Goal: Task Accomplishment & Management: Complete application form

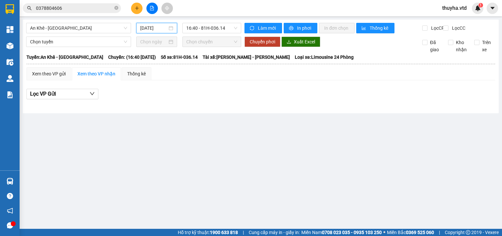
click at [158, 29] on input "[DATE]" at bounding box center [153, 27] width 27 height 7
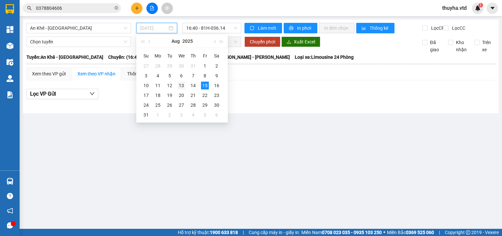
click at [182, 85] on div "13" at bounding box center [181, 86] width 8 height 8
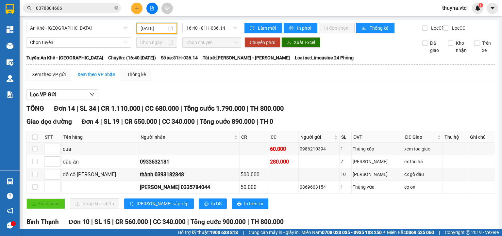
click at [148, 30] on input "[DATE]" at bounding box center [153, 28] width 26 height 7
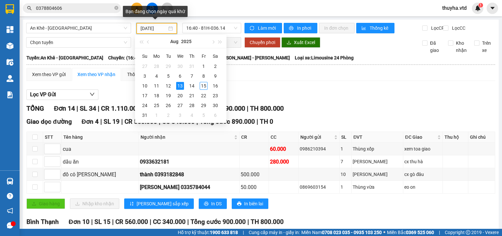
type input "[DATE]"
click at [306, 92] on div "Lọc VP Gửi TỔNG Đơn 14 | SL 34 | CR 1.110.000 | CC 680.000 | Tổng cước 1.790.0…" at bounding box center [260, 240] width 468 height 308
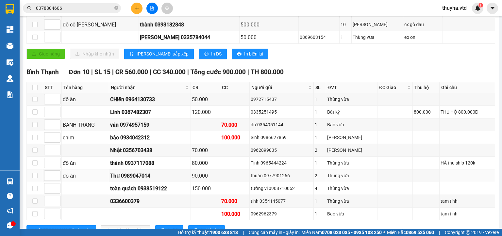
scroll to position [176, 0]
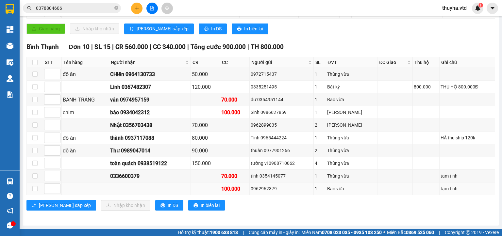
click at [268, 189] on div "0962962379" at bounding box center [281, 188] width 62 height 7
copy div "0962962379"
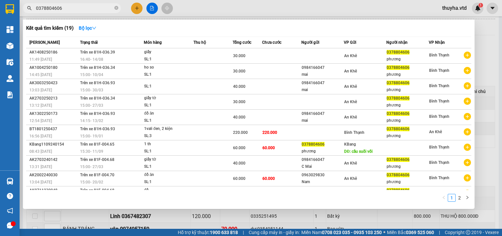
click at [56, 8] on input "0378804606" at bounding box center [74, 8] width 77 height 7
paste input "962962379"
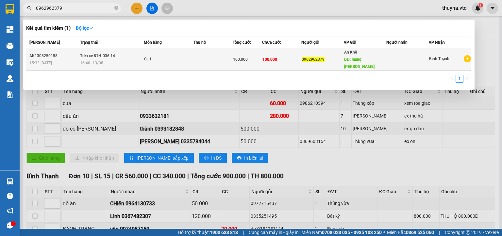
type input "0962962379"
click at [243, 57] on span "100.000" at bounding box center [240, 59] width 15 height 5
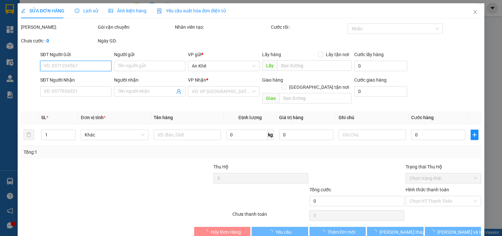
type input "0962962379"
type input "mang yang"
type input "100.000"
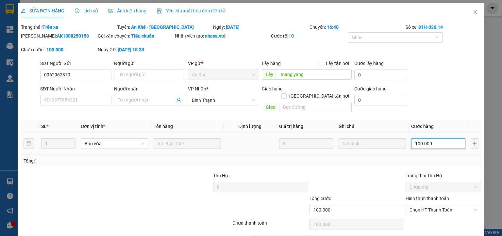
click at [419, 138] on input "100.000" at bounding box center [438, 143] width 54 height 10
type input "7"
type input "70"
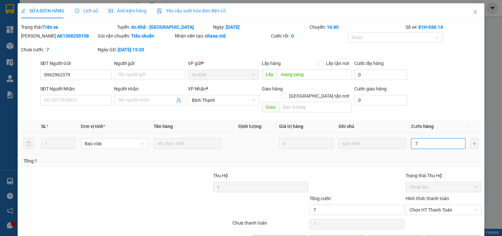
type input "70"
type input "700"
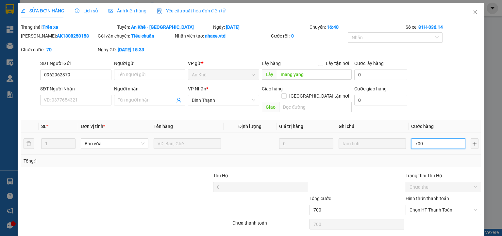
type input "7.000"
type input "70.000"
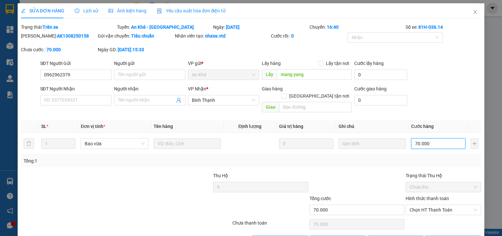
scroll to position [15, 0]
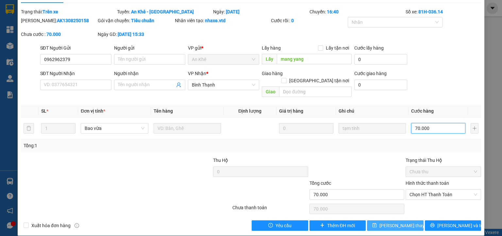
type input "70.000"
click at [397, 222] on span "[PERSON_NAME] thay đổi" at bounding box center [405, 225] width 52 height 7
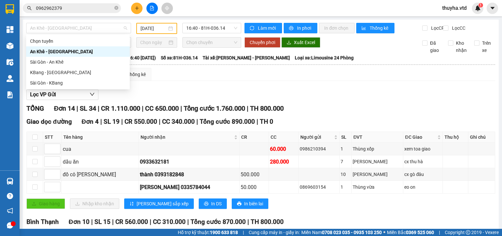
drag, startPoint x: 59, startPoint y: 28, endPoint x: 53, endPoint y: 57, distance: 29.0
click at [58, 29] on span "An Khê - [GEOGRAPHIC_DATA]" at bounding box center [78, 28] width 97 height 10
click at [43, 74] on div "KBang - [GEOGRAPHIC_DATA]" at bounding box center [78, 72] width 96 height 7
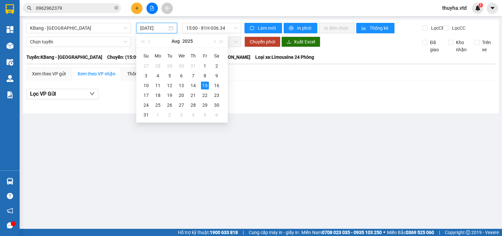
click at [148, 29] on input "[DATE]" at bounding box center [153, 27] width 27 height 7
click at [178, 85] on div "13" at bounding box center [181, 86] width 8 height 8
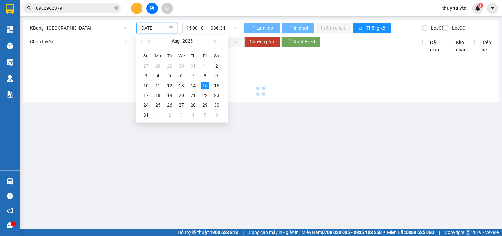
type input "[DATE]"
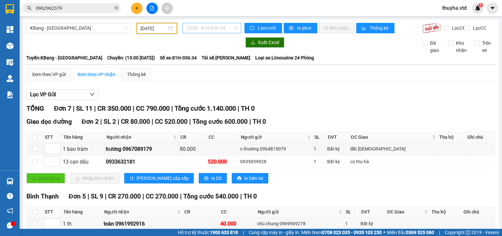
click at [217, 28] on span "15:00 - 81H-036.34" at bounding box center [211, 28] width 51 height 10
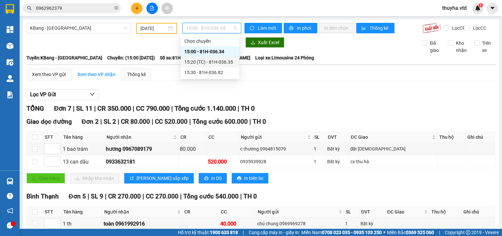
click at [220, 61] on div "15:20 (TC) - 81H-036.35" at bounding box center [209, 61] width 51 height 7
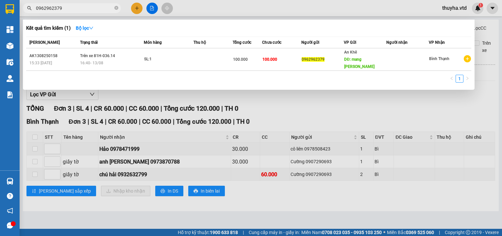
click at [77, 4] on span "0962962379" at bounding box center [72, 8] width 98 height 10
click at [78, 5] on input "0962962379" at bounding box center [74, 8] width 77 height 7
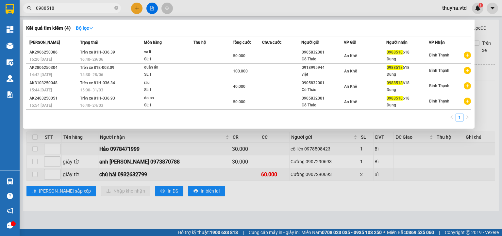
type input "0988518"
click at [251, 198] on div at bounding box center [251, 118] width 502 height 236
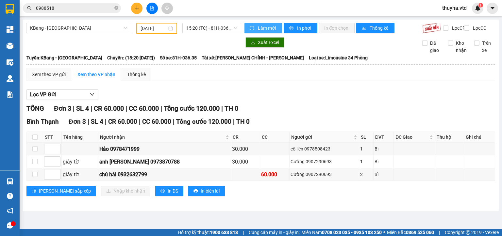
click at [257, 24] on button "Làm mới" at bounding box center [263, 28] width 38 height 10
click at [68, 32] on span "KBang - [GEOGRAPHIC_DATA]" at bounding box center [78, 28] width 97 height 10
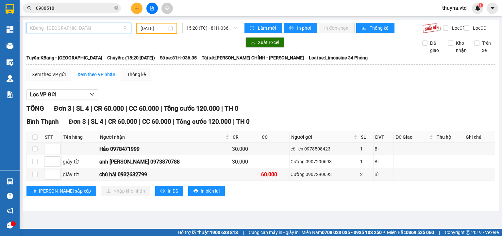
click at [65, 30] on span "KBang - [GEOGRAPHIC_DATA]" at bounding box center [78, 28] width 97 height 10
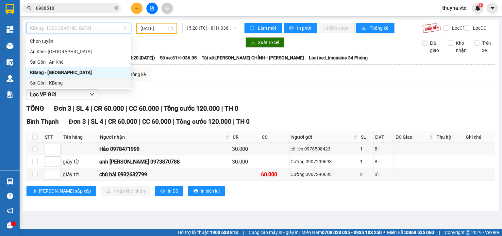
click at [56, 82] on div "Sài Gòn - KBang" at bounding box center [78, 82] width 97 height 7
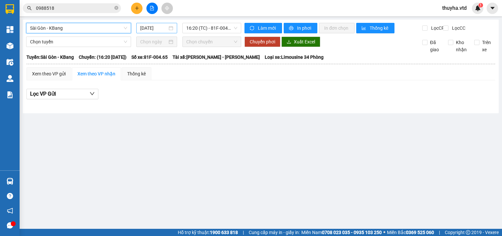
click at [158, 27] on input "[DATE]" at bounding box center [153, 27] width 27 height 7
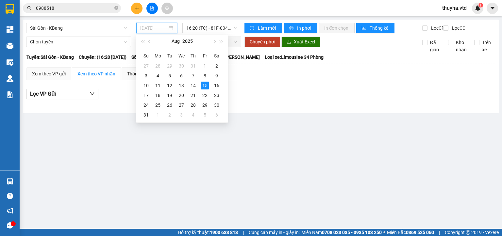
click at [204, 86] on div "15" at bounding box center [205, 86] width 8 height 8
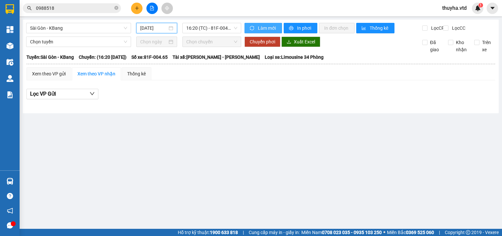
click at [261, 27] on span "Làm mới" at bounding box center [267, 27] width 19 height 7
click at [261, 29] on span "Làm mới" at bounding box center [267, 27] width 19 height 7
click at [161, 30] on input "[DATE]" at bounding box center [153, 27] width 27 height 7
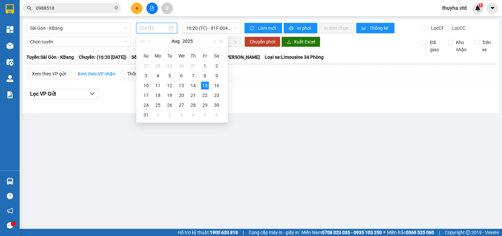
click at [204, 85] on div "15" at bounding box center [205, 86] width 8 height 8
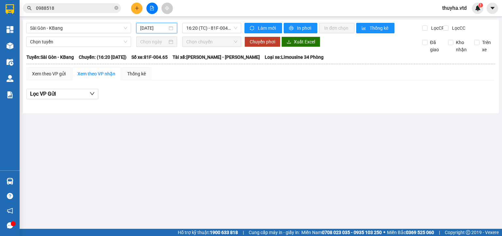
click at [158, 29] on input "[DATE]" at bounding box center [153, 27] width 27 height 7
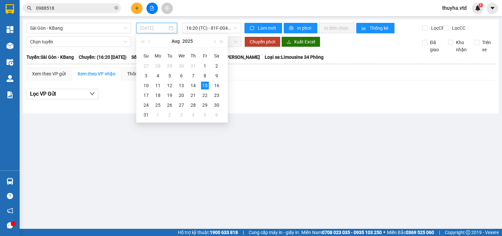
click at [199, 85] on td "15" at bounding box center [205, 86] width 12 height 10
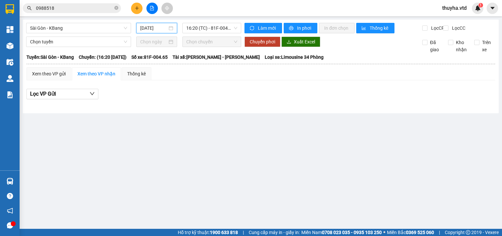
click at [159, 31] on input "[DATE]" at bounding box center [153, 27] width 27 height 7
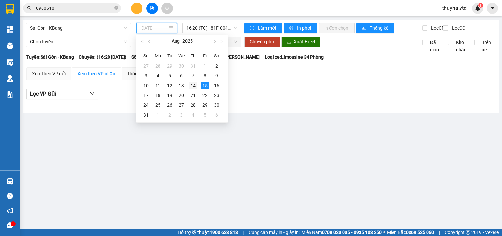
click at [192, 84] on div "14" at bounding box center [193, 86] width 8 height 8
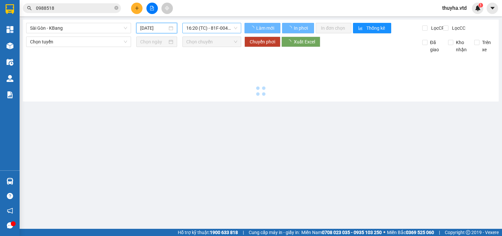
type input "[DATE]"
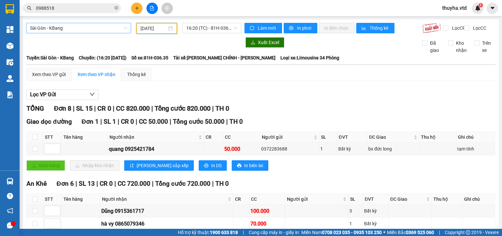
click at [59, 29] on span "Sài Gòn - KBang" at bounding box center [78, 28] width 97 height 10
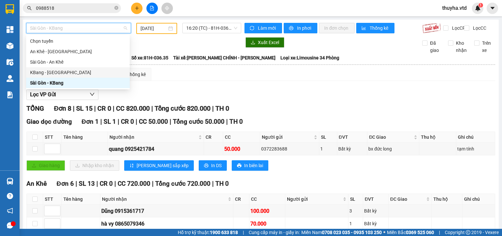
click at [48, 74] on div "KBang - [GEOGRAPHIC_DATA]" at bounding box center [78, 72] width 96 height 7
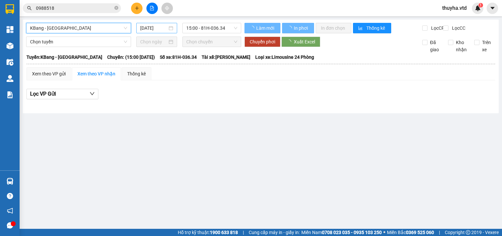
click at [145, 28] on input "[DATE]" at bounding box center [153, 27] width 27 height 7
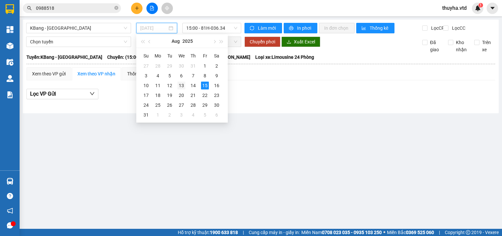
click at [181, 87] on div "13" at bounding box center [181, 86] width 8 height 8
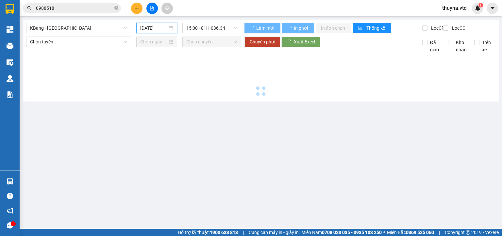
type input "[DATE]"
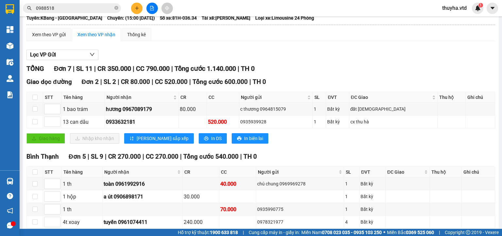
scroll to position [89, 0]
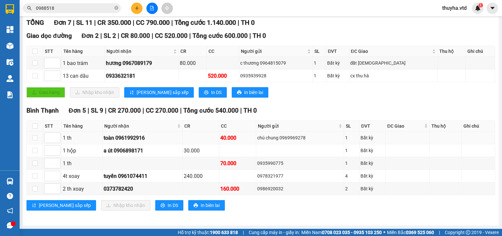
click at [128, 138] on div "toàn 0961992916" at bounding box center [143, 138] width 78 height 8
copy div "0961992916"
click at [81, 8] on input "0988518" at bounding box center [74, 8] width 77 height 7
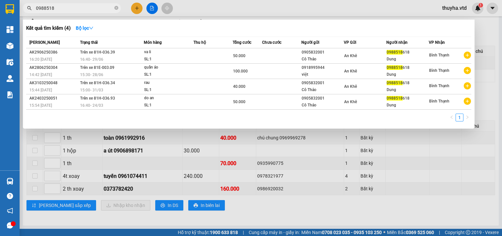
click at [81, 8] on input "0988518" at bounding box center [74, 8] width 77 height 7
paste input "61992916"
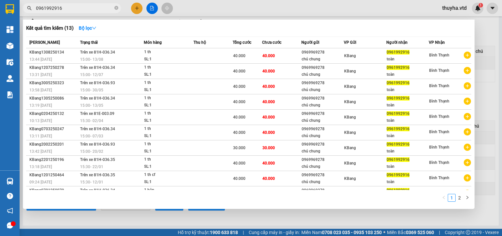
type input "0961992916"
click at [169, 223] on div at bounding box center [251, 118] width 502 height 236
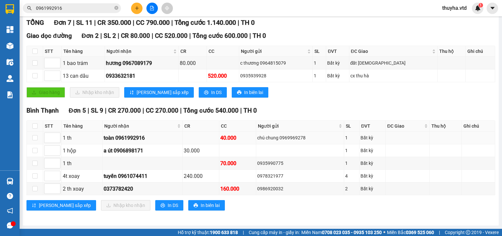
click at [132, 140] on div "toàn 0961992916" at bounding box center [143, 138] width 78 height 8
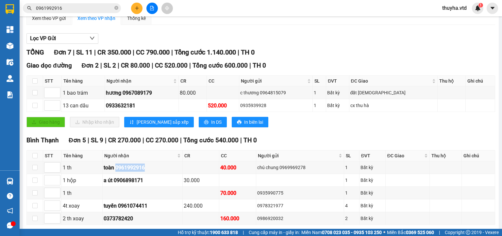
scroll to position [0, 0]
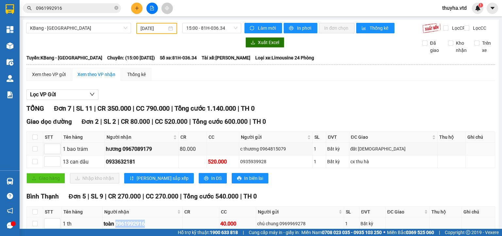
copy div "0961992916"
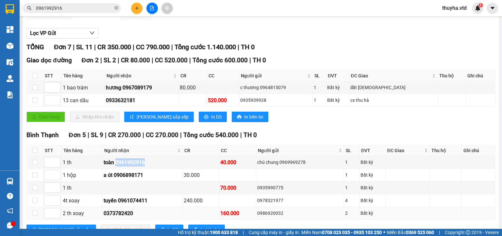
scroll to position [89, 0]
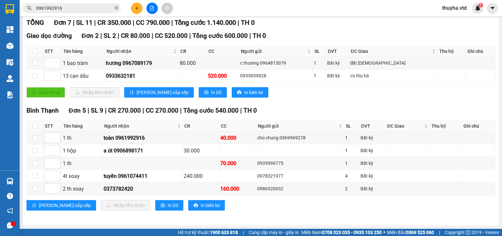
click at [239, 206] on div "[PERSON_NAME] sắp xếp Nhập kho nhận In DS In biên lai" at bounding box center [260, 205] width 468 height 10
click at [130, 138] on div "toàn 0961992916" at bounding box center [143, 138] width 78 height 8
copy div "0961992916"
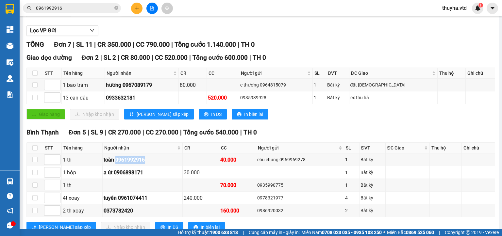
scroll to position [0, 0]
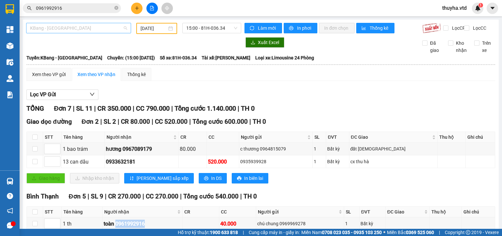
click at [51, 28] on span "KBang - [GEOGRAPHIC_DATA]" at bounding box center [78, 28] width 97 height 10
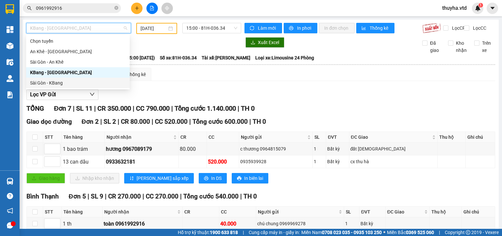
click at [56, 83] on div "Sài Gòn - KBang" at bounding box center [78, 82] width 96 height 7
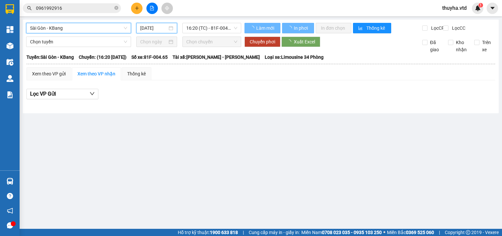
click at [148, 27] on input "[DATE]" at bounding box center [153, 27] width 27 height 7
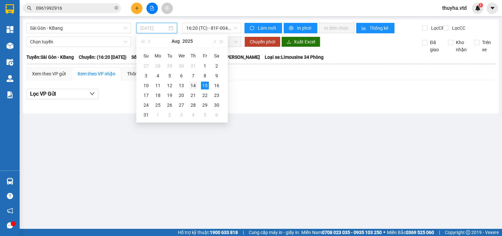
click at [192, 85] on div "14" at bounding box center [193, 86] width 8 height 8
type input "[DATE]"
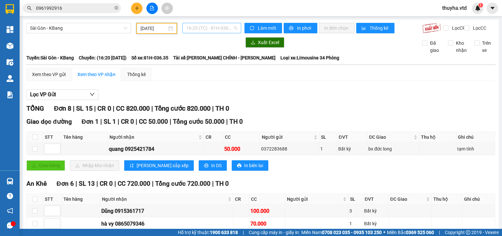
click at [206, 29] on span "16:20 (TC) - 81H-036.35" at bounding box center [211, 28] width 51 height 10
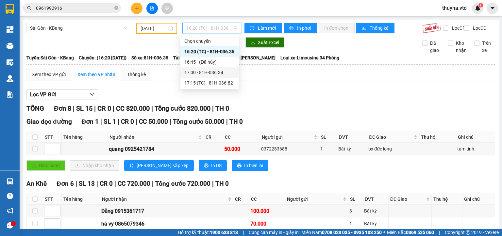
click at [215, 72] on div "17:00 - 81H-036.34" at bounding box center [209, 72] width 51 height 7
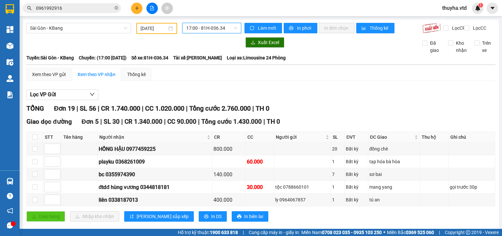
click at [137, 9] on icon "plus" at bounding box center [136, 8] width 0 height 4
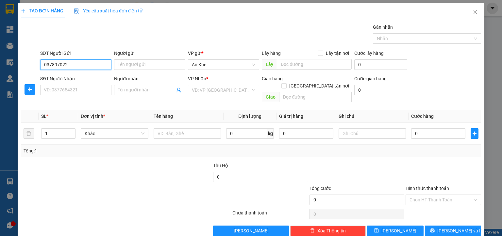
type input "0378970224"
click at [72, 77] on div "0378970224 - Hiền" at bounding box center [74, 77] width 63 height 7
type input "Hiền"
type input "cx [PERSON_NAME]"
click at [92, 129] on span "Bất kỳ" at bounding box center [114, 134] width 59 height 10
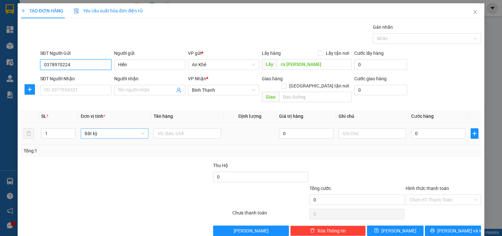
type input "0378970224"
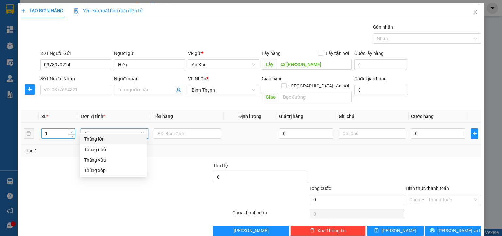
type input "th"
click at [71, 131] on icon "up" at bounding box center [72, 132] width 2 height 2
type input "2"
click at [72, 131] on icon "up" at bounding box center [72, 132] width 2 height 2
click at [89, 129] on span "Bất kỳ" at bounding box center [114, 134] width 59 height 10
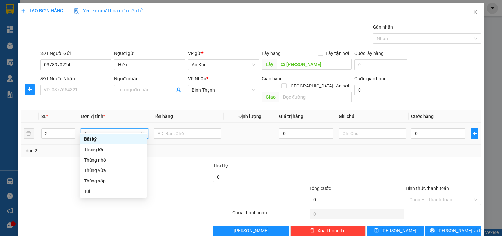
type input "th"
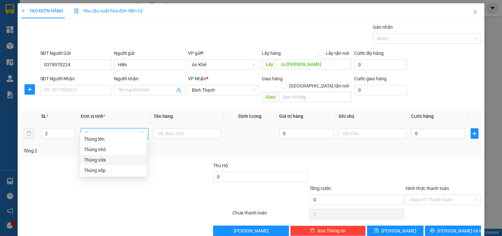
click at [93, 161] on div "Thùng vừa" at bounding box center [113, 159] width 59 height 7
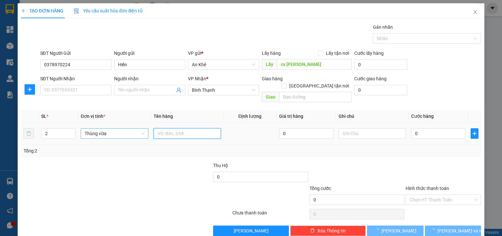
click at [163, 128] on input "text" at bounding box center [186, 133] width 67 height 10
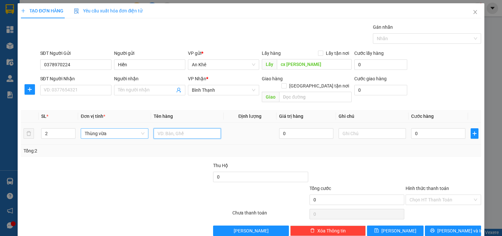
type input "d"
type input "đồ ăn"
click at [433, 128] on input "0" at bounding box center [438, 133] width 54 height 10
type input "1"
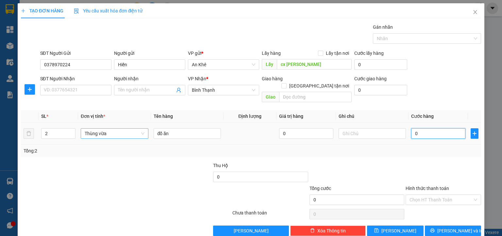
type input "1"
type input "12"
type input "120"
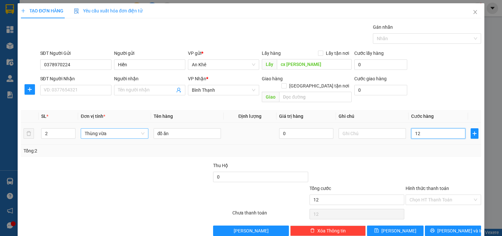
type input "120"
type input "1.200"
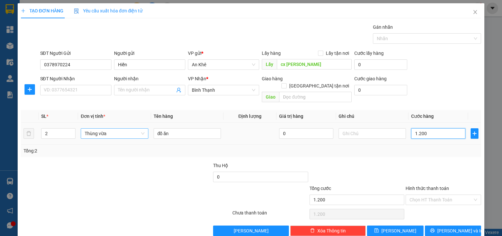
type input "12.000"
type input "120.000"
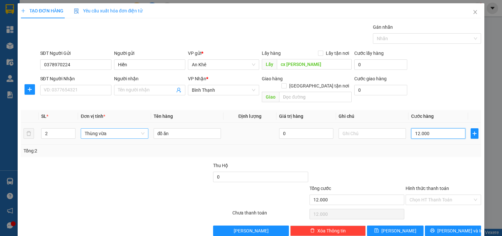
type input "120.000"
click at [381, 128] on input "text" at bounding box center [371, 133] width 67 height 10
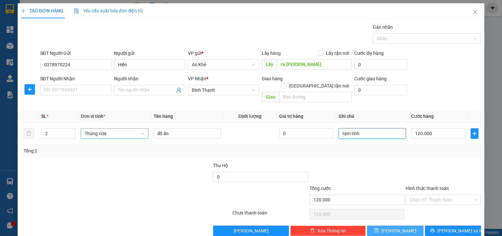
type input "tạm tính"
click at [402, 226] on button "[PERSON_NAME]" at bounding box center [395, 231] width 56 height 10
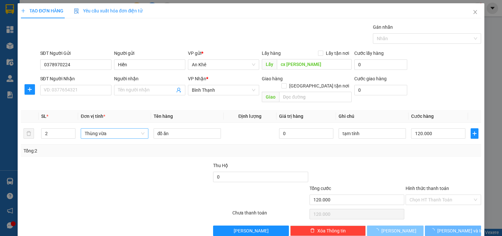
type input "1"
type input "0"
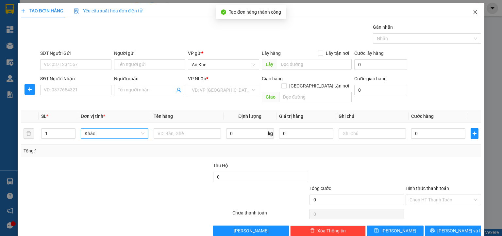
click at [472, 14] on icon "close" at bounding box center [474, 11] width 5 height 5
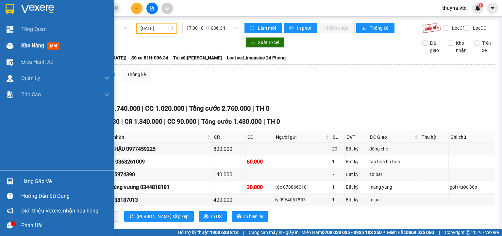
click at [11, 48] on img at bounding box center [10, 45] width 7 height 7
